Goal: Task Accomplishment & Management: Use online tool/utility

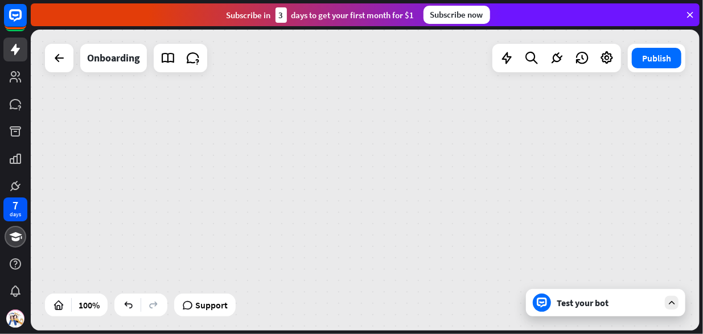
click at [689, 14] on icon at bounding box center [690, 15] width 10 height 10
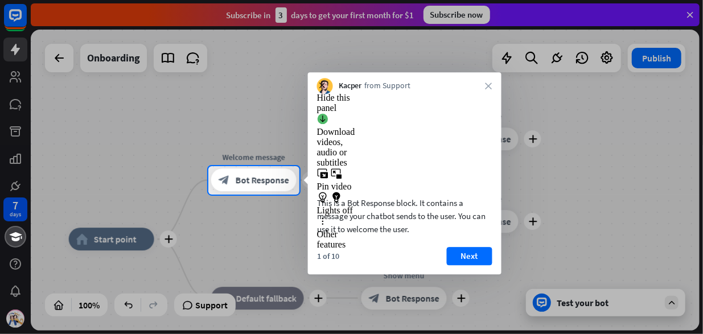
click at [467, 265] on button "Next" at bounding box center [470, 256] width 46 height 18
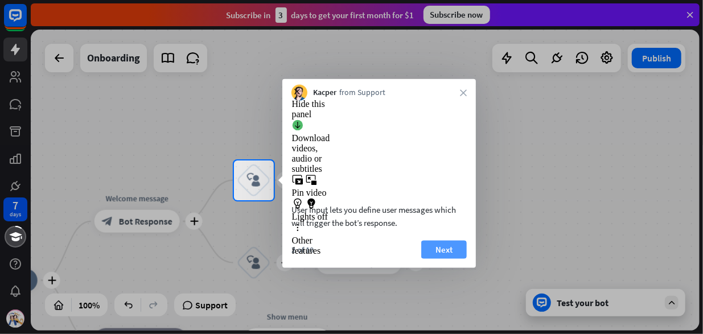
click at [447, 258] on button "Next" at bounding box center [444, 249] width 46 height 18
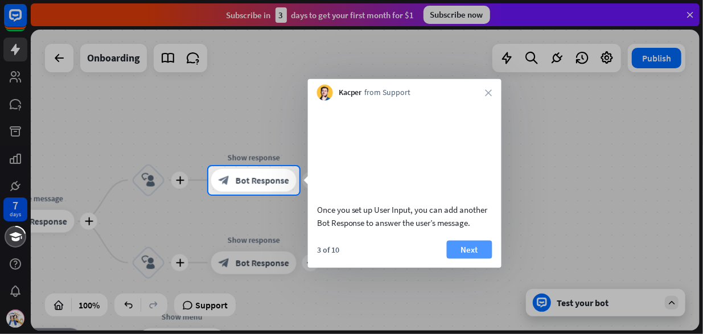
click at [466, 258] on button "Next" at bounding box center [470, 249] width 46 height 18
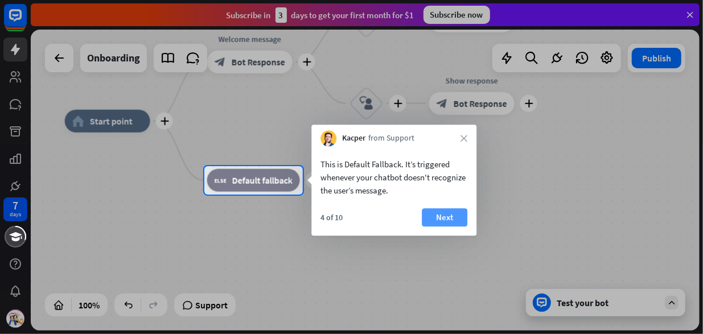
click at [452, 212] on button "Next" at bounding box center [445, 217] width 46 height 18
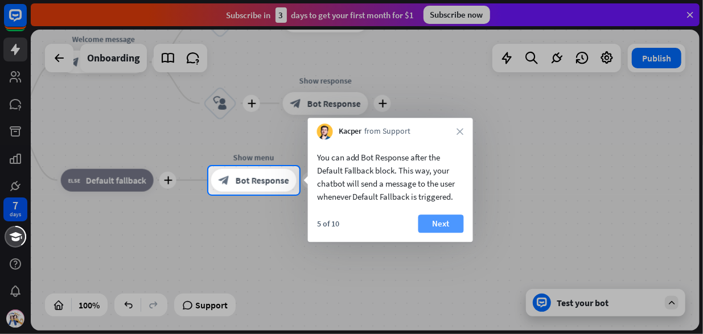
click at [453, 225] on button "Next" at bounding box center [441, 224] width 46 height 18
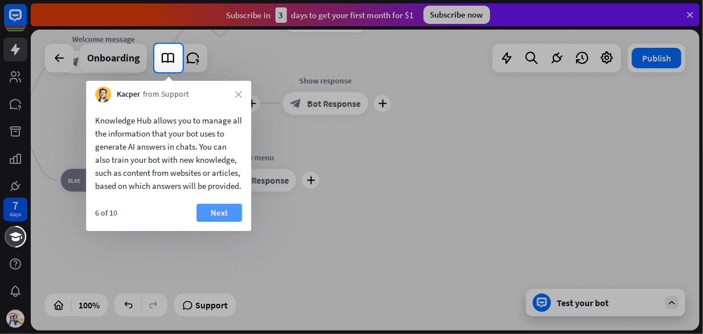
click at [228, 222] on button "Next" at bounding box center [219, 213] width 46 height 18
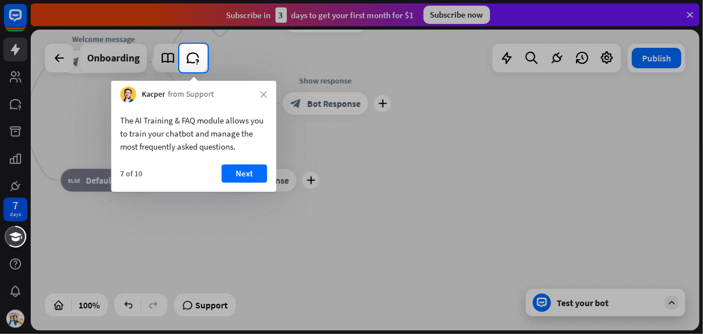
click at [697, 11] on div at bounding box center [351, 22] width 703 height 44
click at [264, 92] on icon "close" at bounding box center [263, 94] width 7 height 7
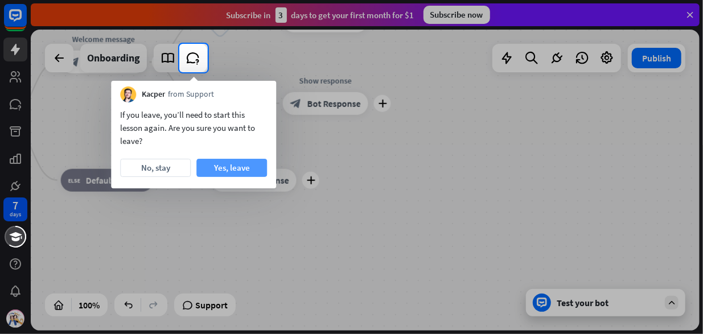
click at [240, 167] on button "Yes, leave" at bounding box center [231, 168] width 71 height 18
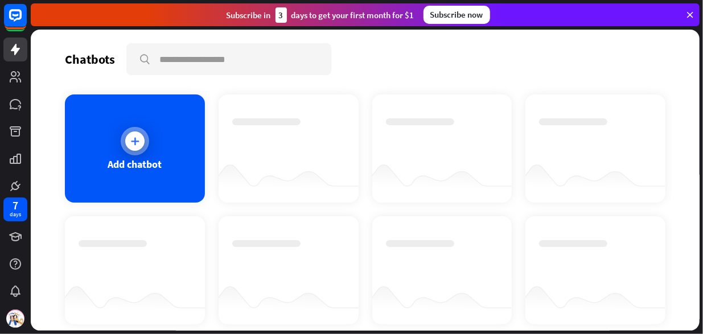
click at [123, 153] on div "Add chatbot" at bounding box center [135, 148] width 140 height 108
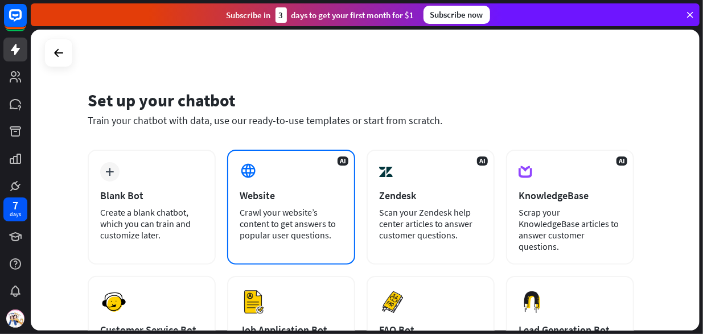
click at [265, 196] on div "Website" at bounding box center [291, 195] width 103 height 13
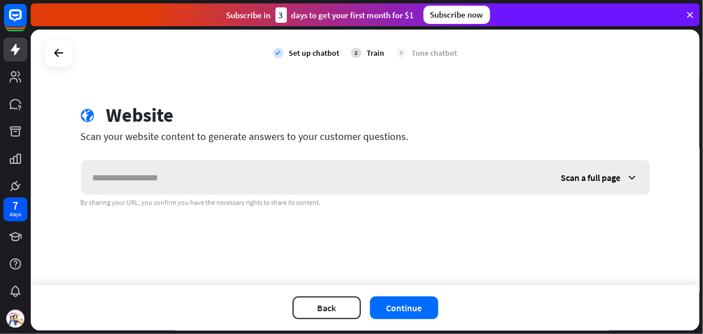
click at [201, 180] on input "text" at bounding box center [315, 178] width 468 height 34
drag, startPoint x: 280, startPoint y: 178, endPoint x: 543, endPoint y: 192, distance: 263.3
click at [543, 192] on input "text" at bounding box center [315, 178] width 468 height 34
click at [617, 178] on span "Scan a full page" at bounding box center [591, 177] width 60 height 11
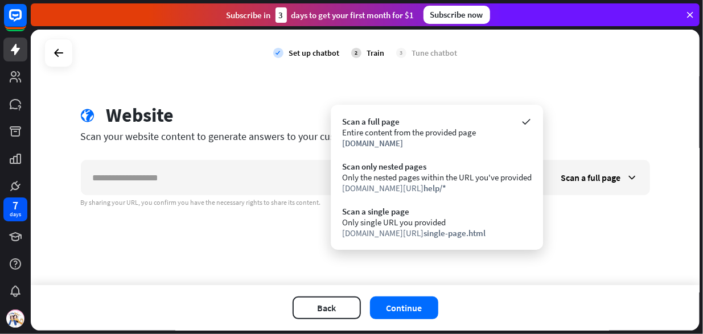
click at [619, 217] on div "check Set up chatbot 2 Train 3 Tune chatbot globe Website Scan your website con…" at bounding box center [365, 158] width 669 height 256
